Goal: Task Accomplishment & Management: Manage account settings

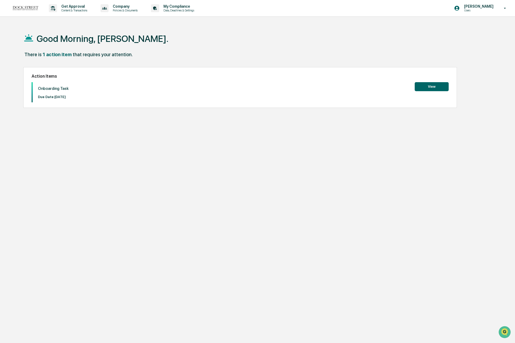
click at [442, 83] on button "View" at bounding box center [432, 86] width 34 height 9
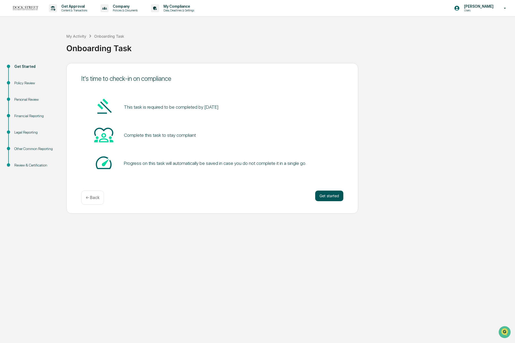
click at [334, 199] on button "Get started" at bounding box center [329, 196] width 28 height 11
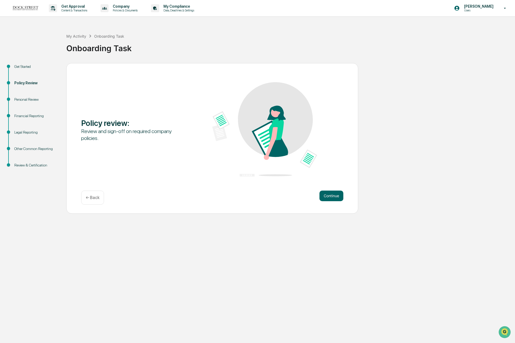
click at [334, 199] on button "Continue" at bounding box center [332, 196] width 24 height 11
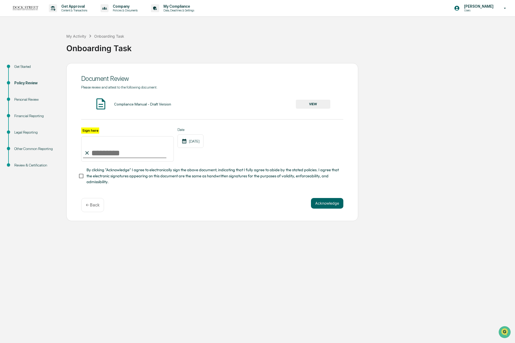
click at [298, 105] on button "VIEW" at bounding box center [313, 104] width 35 height 9
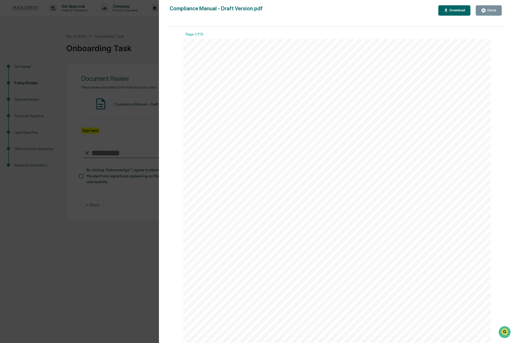
click at [458, 9] on div "Download" at bounding box center [457, 10] width 17 height 4
click at [482, 11] on icon "button" at bounding box center [484, 10] width 4 height 4
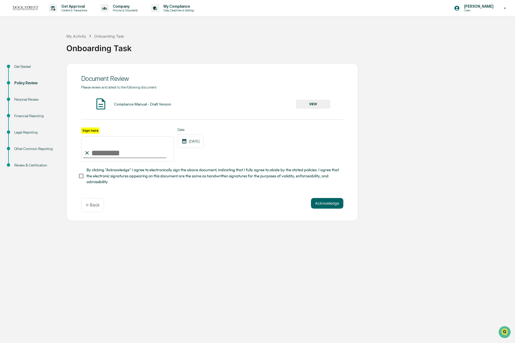
click at [128, 153] on input "Sign here" at bounding box center [127, 148] width 93 height 25
type input "**********"
click at [294, 169] on span "By clicking "Acknowledge" I agree to electronically sign the above document, in…" at bounding box center [213, 176] width 253 height 18
click at [322, 203] on button "Acknowledge" at bounding box center [327, 203] width 32 height 11
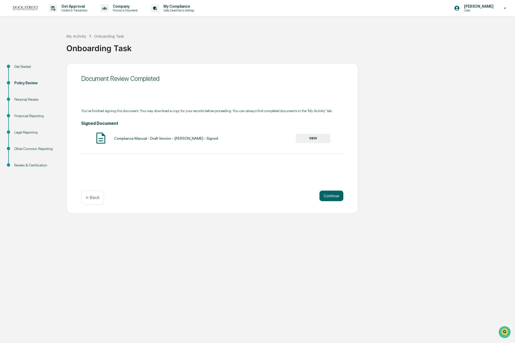
click at [313, 141] on button "VIEW" at bounding box center [313, 138] width 35 height 9
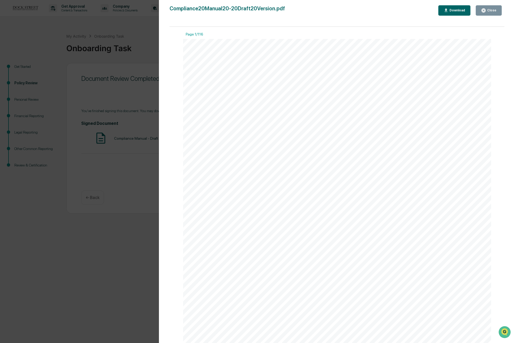
click at [452, 10] on div "Download" at bounding box center [457, 10] width 17 height 4
click at [477, 11] on button "Close" at bounding box center [489, 10] width 26 height 10
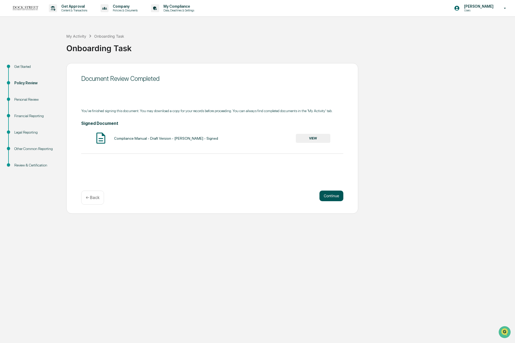
click at [331, 201] on button "Continue" at bounding box center [332, 196] width 24 height 11
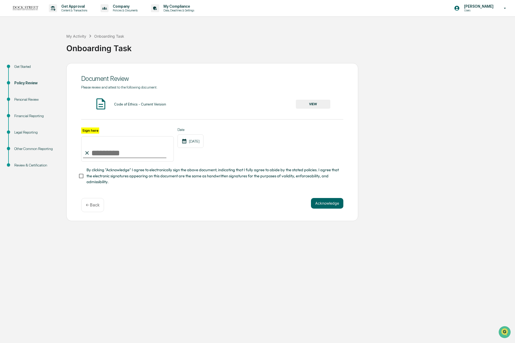
click at [314, 106] on button "VIEW" at bounding box center [313, 104] width 35 height 9
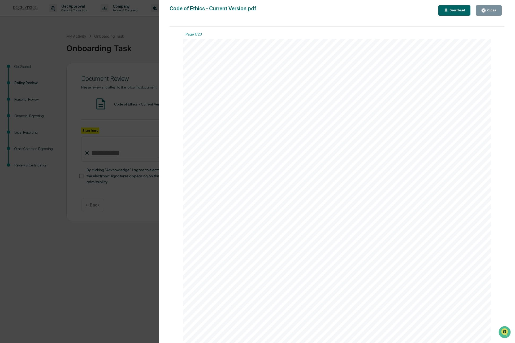
click at [496, 11] on div "Close" at bounding box center [491, 10] width 10 height 4
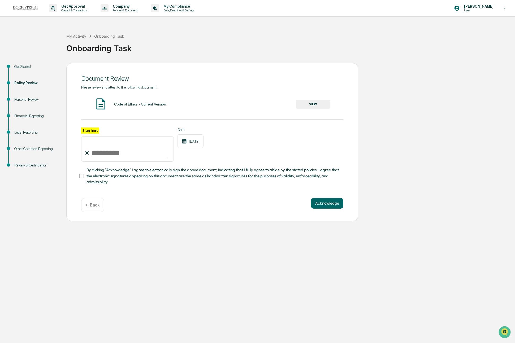
click at [95, 150] on input "Sign here" at bounding box center [127, 148] width 93 height 25
type input "**********"
click at [232, 167] on div "**********" at bounding box center [212, 157] width 262 height 58
click at [313, 204] on button "Acknowledge" at bounding box center [327, 203] width 32 height 11
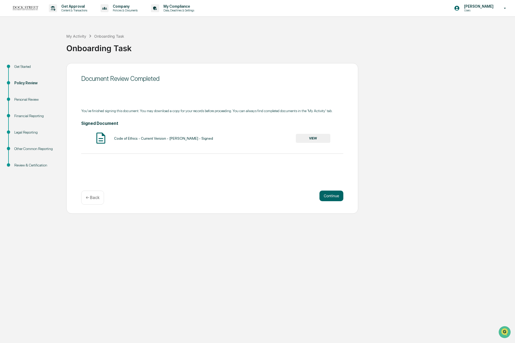
click at [316, 141] on button "VIEW" at bounding box center [313, 138] width 35 height 9
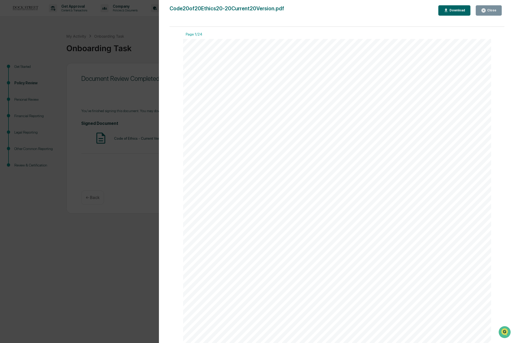
click at [451, 11] on div "Download" at bounding box center [457, 10] width 17 height 4
click at [502, 10] on div "Close Download" at bounding box center [471, 10] width 66 height 10
click at [498, 11] on button "Close" at bounding box center [489, 10] width 26 height 10
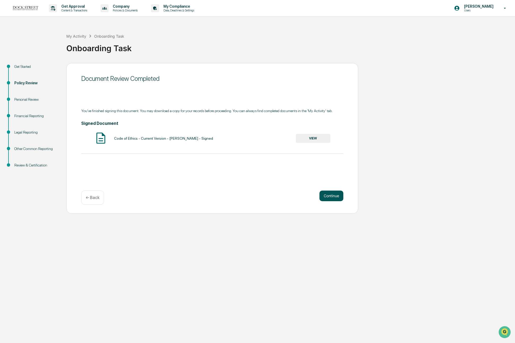
click at [332, 196] on button "Continue" at bounding box center [332, 196] width 24 height 11
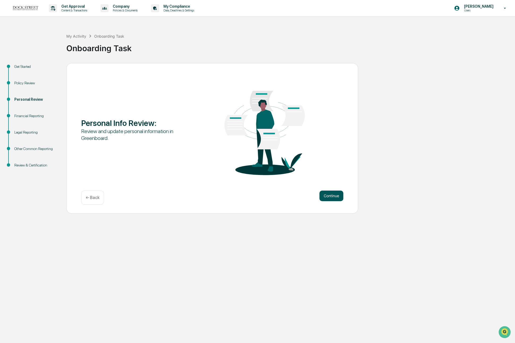
click at [331, 197] on button "Continue" at bounding box center [332, 196] width 24 height 11
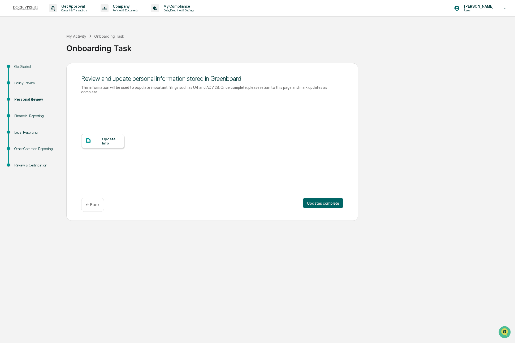
click at [100, 145] on div "Update Info" at bounding box center [102, 141] width 43 height 14
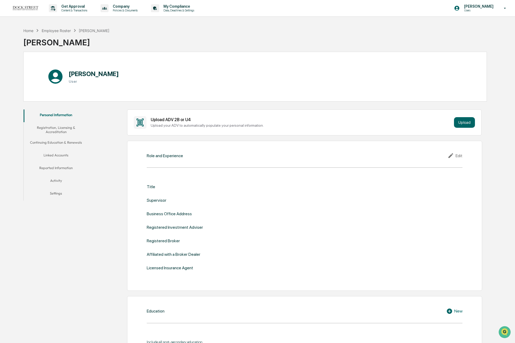
scroll to position [6, 0]
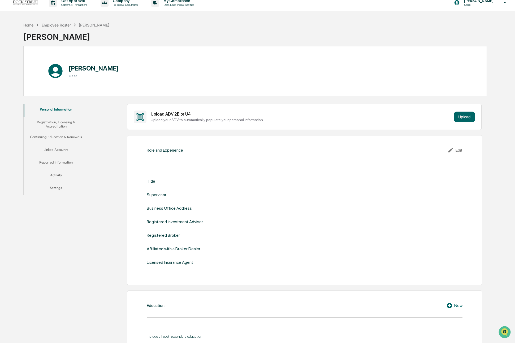
click at [166, 150] on div "Role and Experience" at bounding box center [165, 150] width 36 height 5
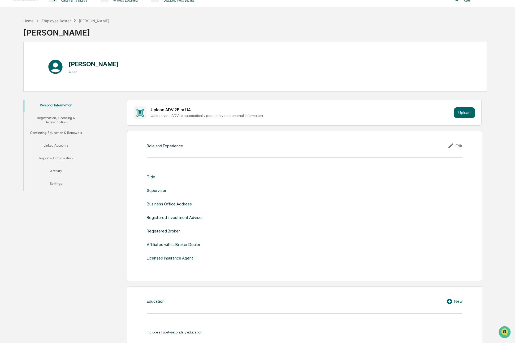
scroll to position [10, 0]
click at [470, 114] on button "Upload" at bounding box center [464, 113] width 21 height 11
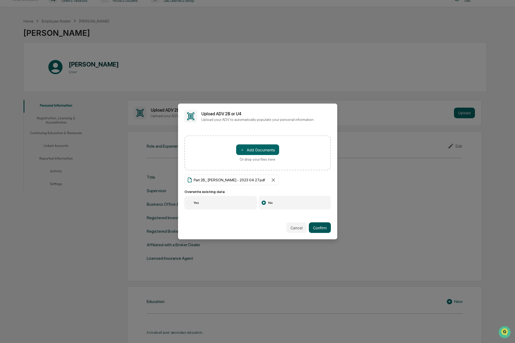
click at [321, 229] on button "Confirm" at bounding box center [320, 228] width 22 height 11
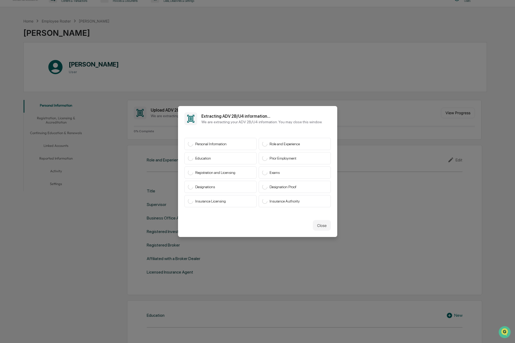
drag, startPoint x: 241, startPoint y: 143, endPoint x: 244, endPoint y: 146, distance: 4.9
click at [241, 143] on div "Personal Information" at bounding box center [220, 144] width 72 height 12
click at [324, 227] on button "Close" at bounding box center [322, 225] width 18 height 11
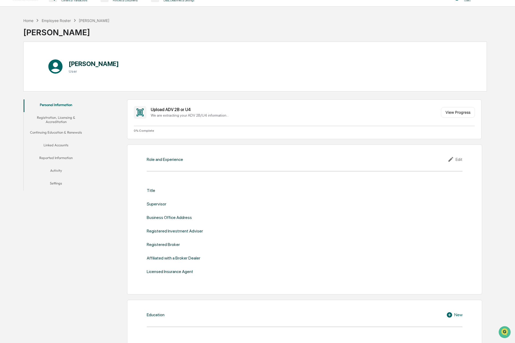
scroll to position [0, 0]
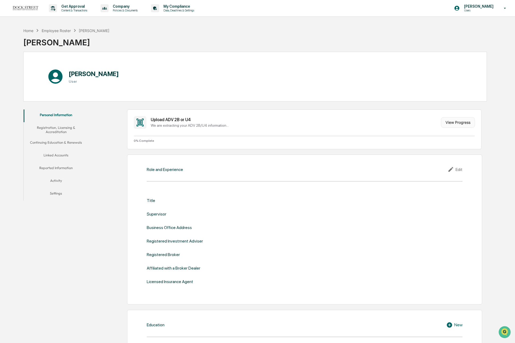
click at [461, 122] on button "View Progress" at bounding box center [458, 122] width 34 height 11
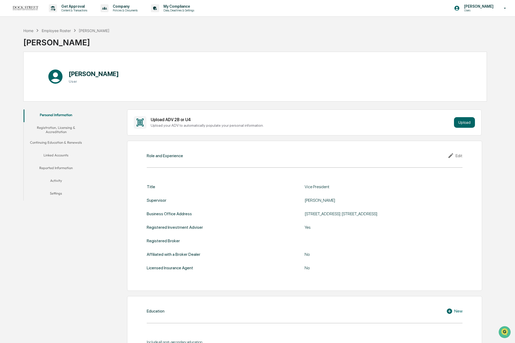
click at [457, 157] on div "Edit" at bounding box center [455, 156] width 15 height 6
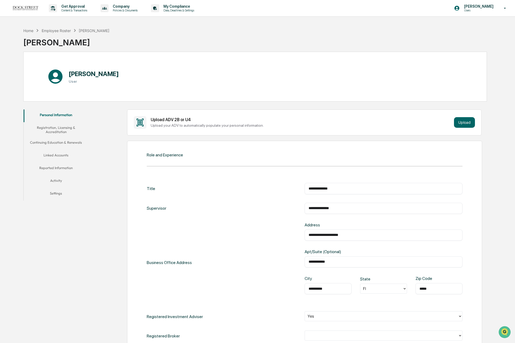
drag, startPoint x: 339, startPoint y: 189, endPoint x: 289, endPoint y: 184, distance: 50.1
click at [289, 184] on div "**********" at bounding box center [305, 188] width 316 height 11
type input "**********"
drag, startPoint x: 359, startPoint y: 236, endPoint x: 308, endPoint y: 231, distance: 51.5
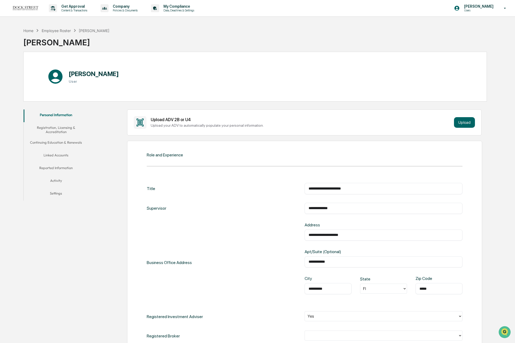
click at [308, 231] on div "**********" at bounding box center [384, 235] width 158 height 11
type input "**********"
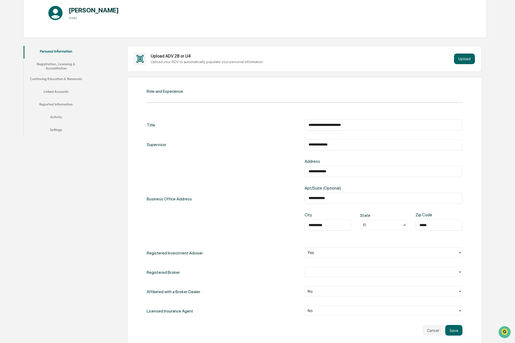
scroll to position [68, 0]
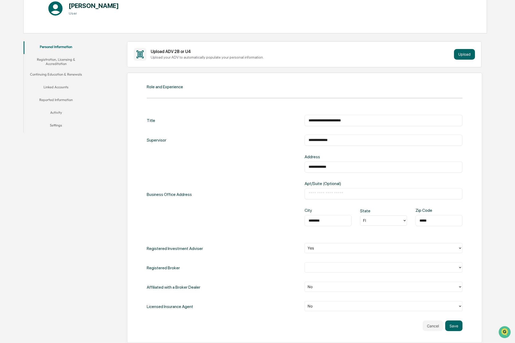
type input "********"
type input "**"
click at [428, 217] on div "***** ​" at bounding box center [439, 220] width 47 height 11
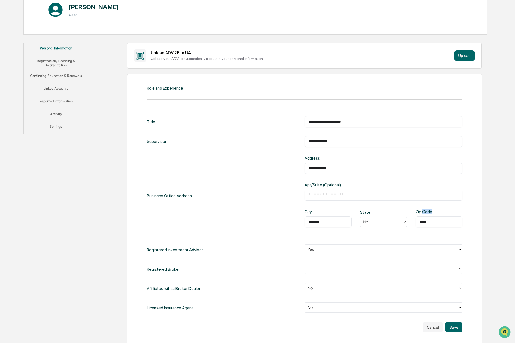
click at [428, 217] on div "***** ​" at bounding box center [439, 222] width 47 height 11
click at [427, 221] on input "*****" at bounding box center [439, 222] width 39 height 5
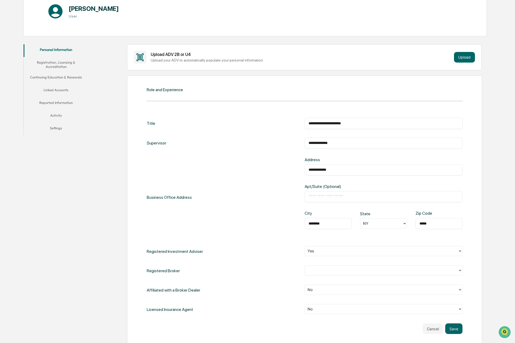
type input "*****"
click at [327, 268] on div at bounding box center [382, 271] width 148 height 6
click at [320, 291] on div "No" at bounding box center [384, 293] width 158 height 11
click at [244, 270] on div "Registered Broker No" at bounding box center [305, 271] width 316 height 11
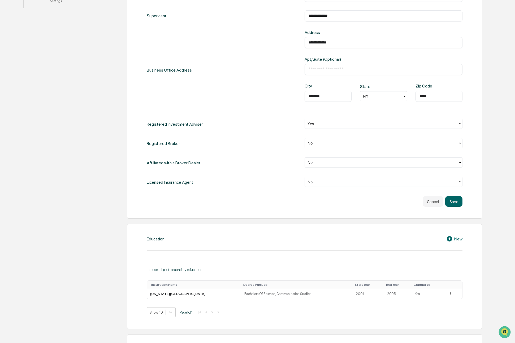
scroll to position [193, 0]
click at [457, 199] on button "Save" at bounding box center [453, 201] width 17 height 11
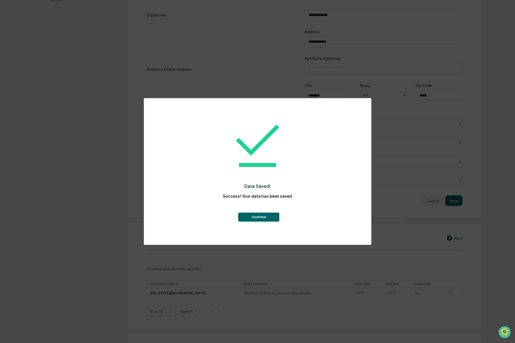
click at [254, 218] on button "Continue" at bounding box center [258, 217] width 41 height 9
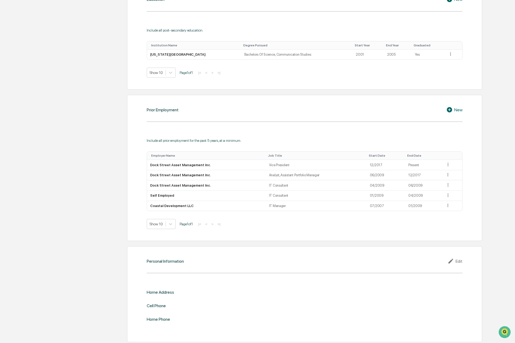
scroll to position [312, 0]
click at [197, 269] on div "Personal Information Edit Home Address Cell Phone Home Phone" at bounding box center [304, 295] width 355 height 96
click at [457, 261] on div "Edit" at bounding box center [455, 261] width 15 height 6
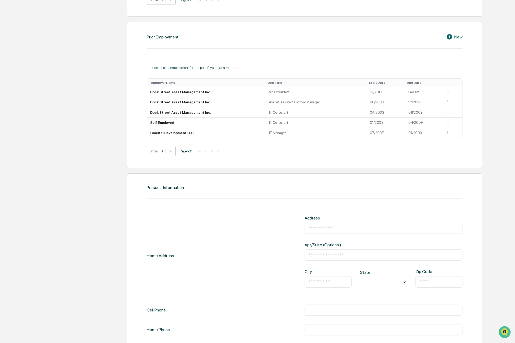
scroll to position [409, 0]
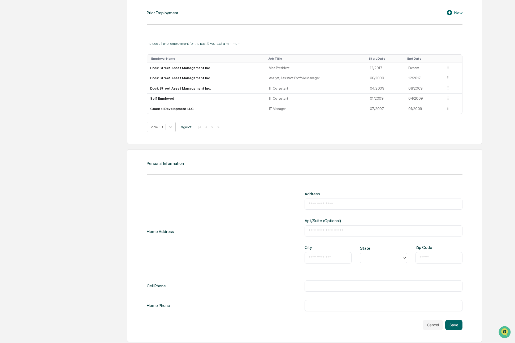
click at [321, 203] on input "text" at bounding box center [384, 204] width 150 height 5
type input "**********"
type input "*"
type input "********"
type input "**"
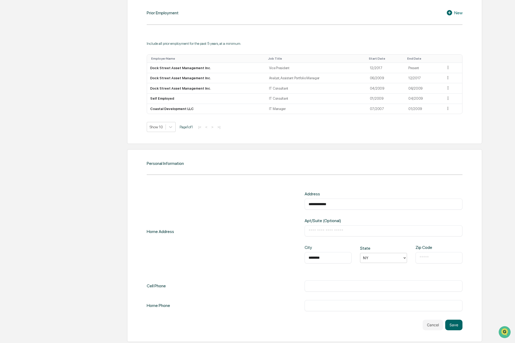
type input "*"
type input "**"
type input "*****"
type input "**********"
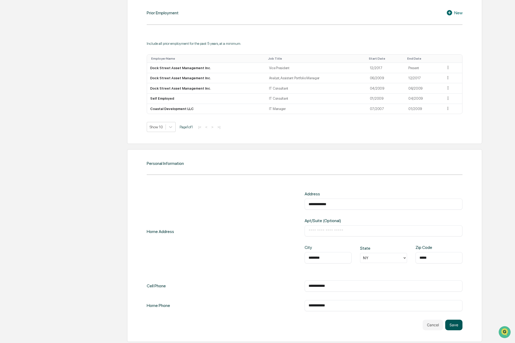
click at [461, 326] on button "Save" at bounding box center [453, 325] width 17 height 11
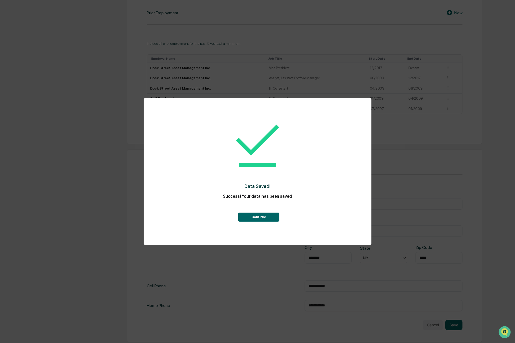
click at [264, 215] on button "Continue" at bounding box center [258, 217] width 41 height 9
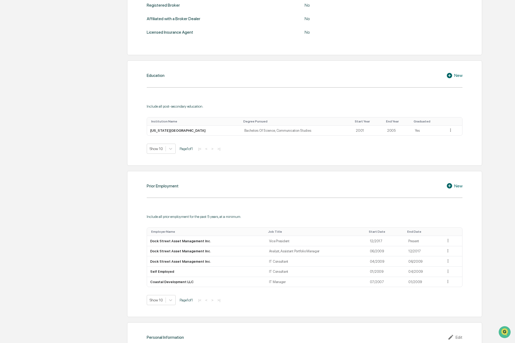
scroll to position [0, 0]
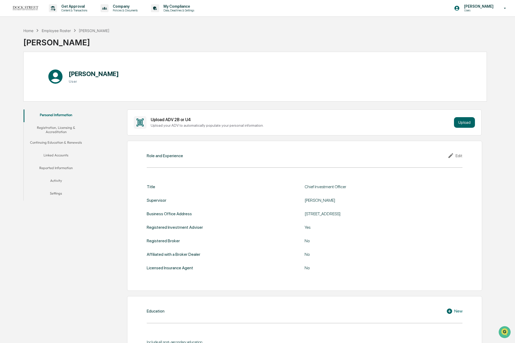
click at [57, 130] on button "Registration, Licensing & Accreditation" at bounding box center [56, 129] width 65 height 15
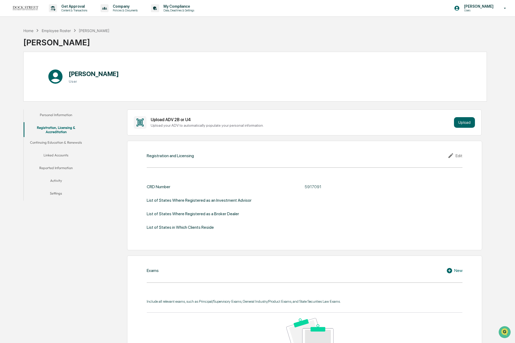
click at [54, 144] on button "Continuing Education & Renewals" at bounding box center [56, 143] width 65 height 13
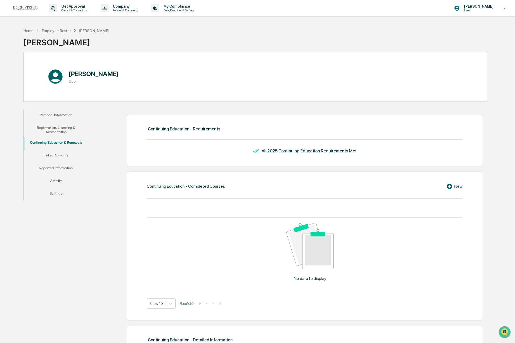
click at [53, 152] on button "Linked Accounts" at bounding box center [56, 156] width 65 height 13
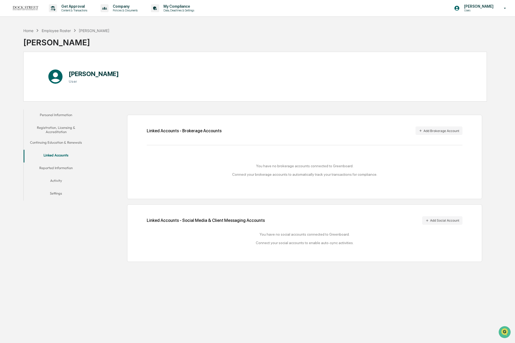
click at [61, 173] on button "Reported Information" at bounding box center [56, 169] width 65 height 13
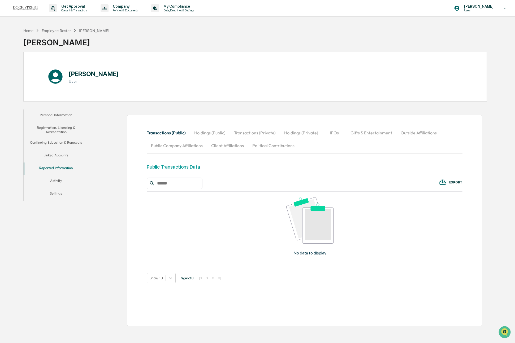
click at [51, 113] on button "Personal Information" at bounding box center [56, 116] width 65 height 13
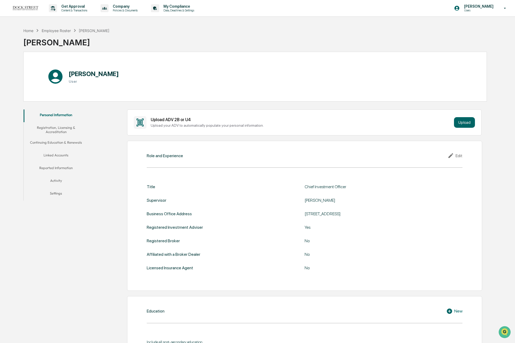
click at [56, 130] on button "Registration, Licensing & Accreditation" at bounding box center [56, 129] width 65 height 15
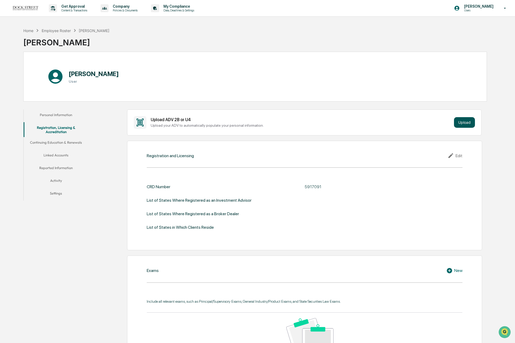
click at [460, 123] on button "Upload" at bounding box center [464, 122] width 21 height 11
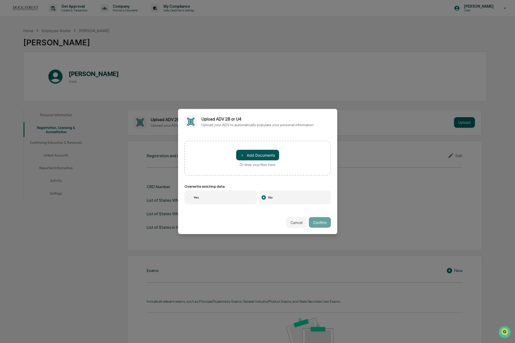
click at [247, 155] on button "＋ Add Documents" at bounding box center [257, 155] width 43 height 11
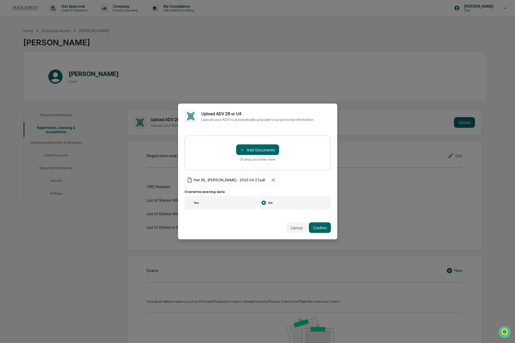
click at [207, 206] on label "Yes" at bounding box center [220, 203] width 73 height 14
click at [317, 230] on button "Confirm" at bounding box center [320, 228] width 22 height 11
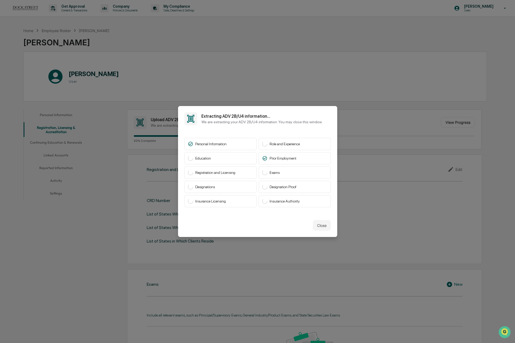
click at [325, 227] on button "Close" at bounding box center [322, 225] width 18 height 11
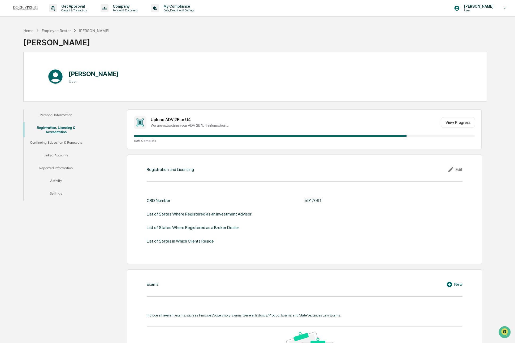
click at [50, 44] on div "[PERSON_NAME]" at bounding box center [66, 40] width 86 height 14
click at [66, 142] on button "Continuing Education & Renewals" at bounding box center [56, 143] width 65 height 13
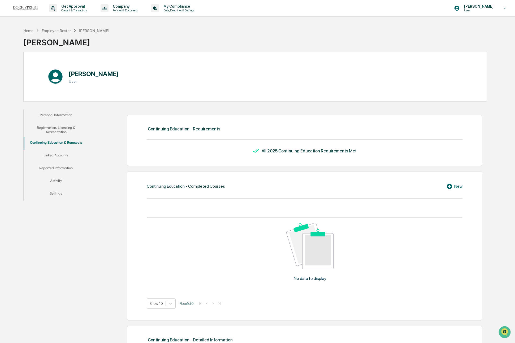
click at [52, 156] on button "Linked Accounts" at bounding box center [56, 156] width 65 height 13
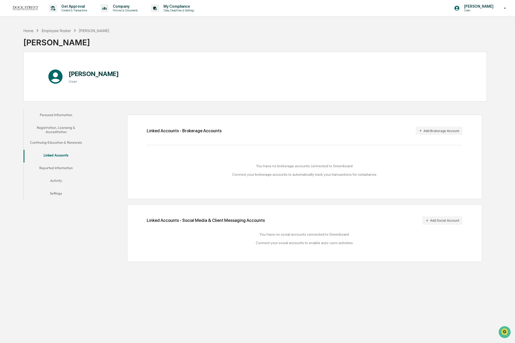
click at [45, 169] on button "Reported Information" at bounding box center [56, 169] width 65 height 13
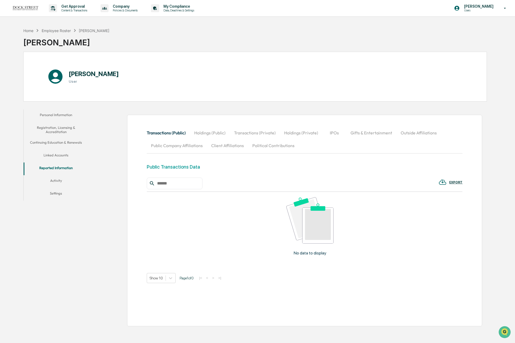
click at [51, 184] on button "Activity" at bounding box center [56, 181] width 65 height 13
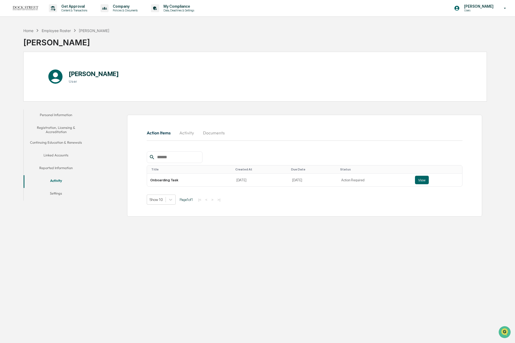
click at [53, 132] on button "Registration, Licensing & Accreditation" at bounding box center [56, 129] width 65 height 15
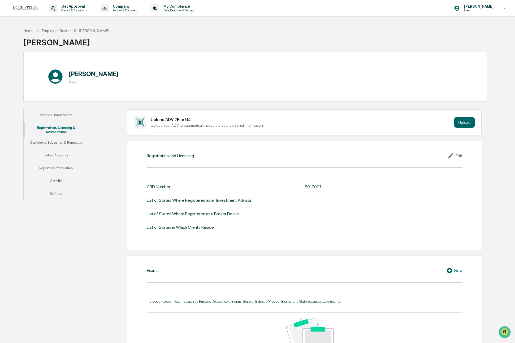
drag, startPoint x: 195, startPoint y: 179, endPoint x: 188, endPoint y: 179, distance: 6.6
click at [195, 179] on div "CRD Number 5917091 List of States Where Registered as an Investment Advisor Lis…" at bounding box center [305, 207] width 316 height 62
click at [66, 141] on button "Continuing Education & Renewals" at bounding box center [56, 143] width 65 height 13
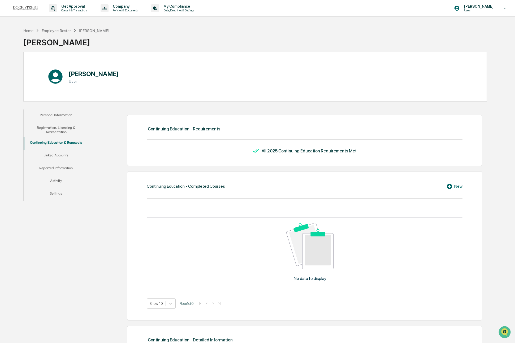
click at [57, 154] on button "Linked Accounts" at bounding box center [56, 156] width 65 height 13
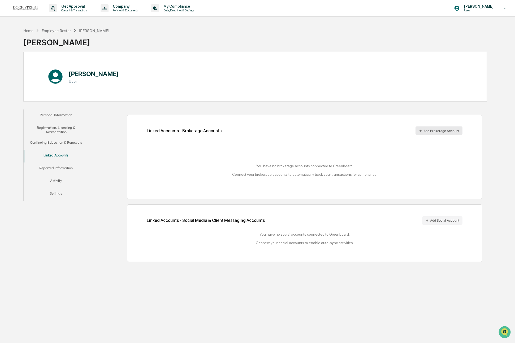
click at [443, 130] on button "Add Brokerage Account" at bounding box center [439, 131] width 47 height 8
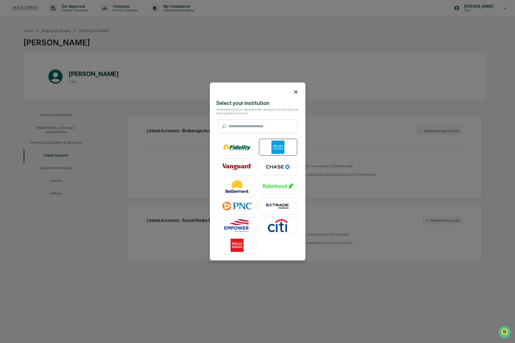
click at [287, 143] on img at bounding box center [278, 147] width 30 height 13
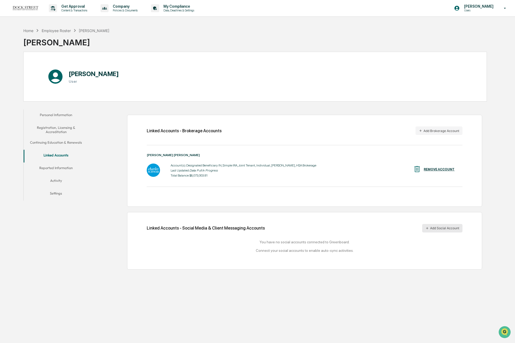
click at [448, 227] on button "Add Social Account" at bounding box center [442, 228] width 40 height 8
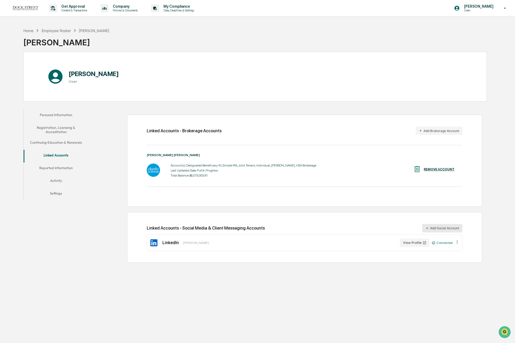
click at [435, 226] on button "Add Social Account" at bounding box center [442, 228] width 40 height 8
click at [71, 125] on button "Registration, Licensing & Accreditation" at bounding box center [56, 129] width 65 height 15
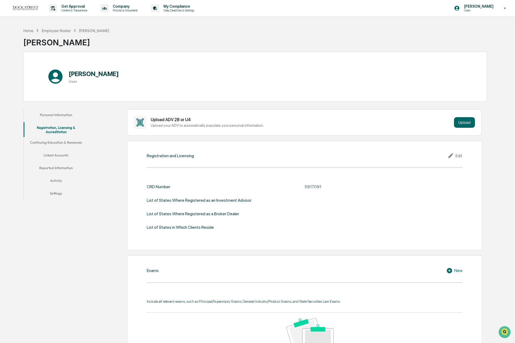
click at [64, 153] on button "Linked Accounts" at bounding box center [56, 156] width 65 height 13
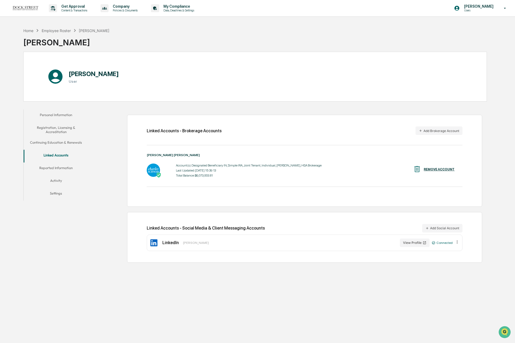
click at [62, 128] on button "Registration, Licensing & Accreditation" at bounding box center [56, 129] width 65 height 15
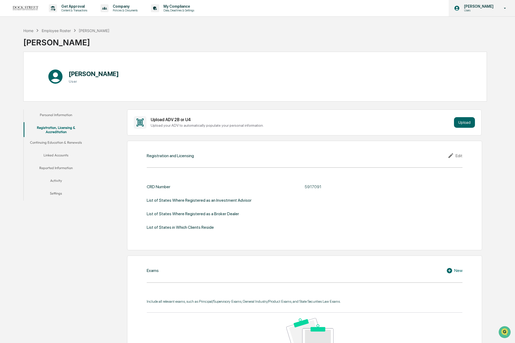
click at [488, 5] on p "[PERSON_NAME]" at bounding box center [478, 6] width 36 height 4
click at [455, 28] on li "Logout" at bounding box center [474, 27] width 74 height 10
